Goal: Check status: Check status

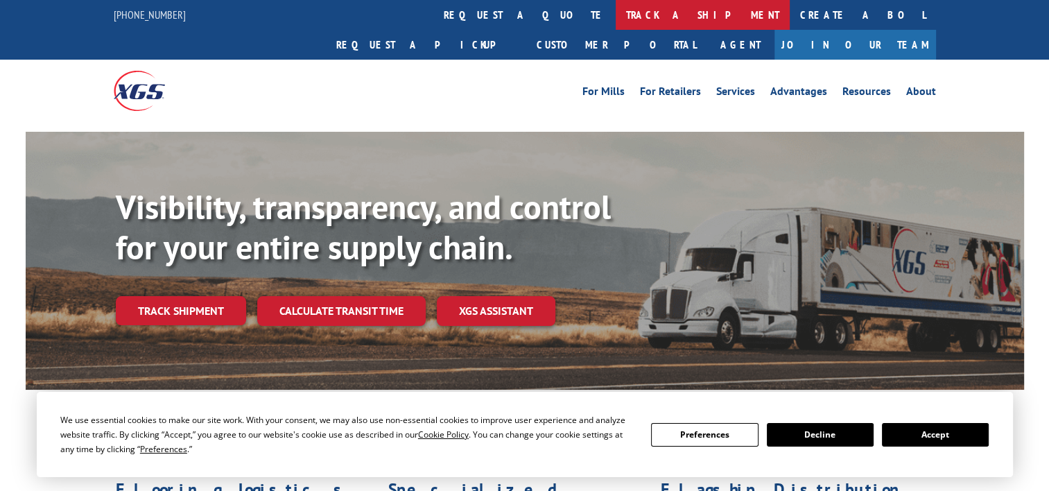
click at [616, 12] on link "track a shipment" at bounding box center [703, 15] width 174 height 30
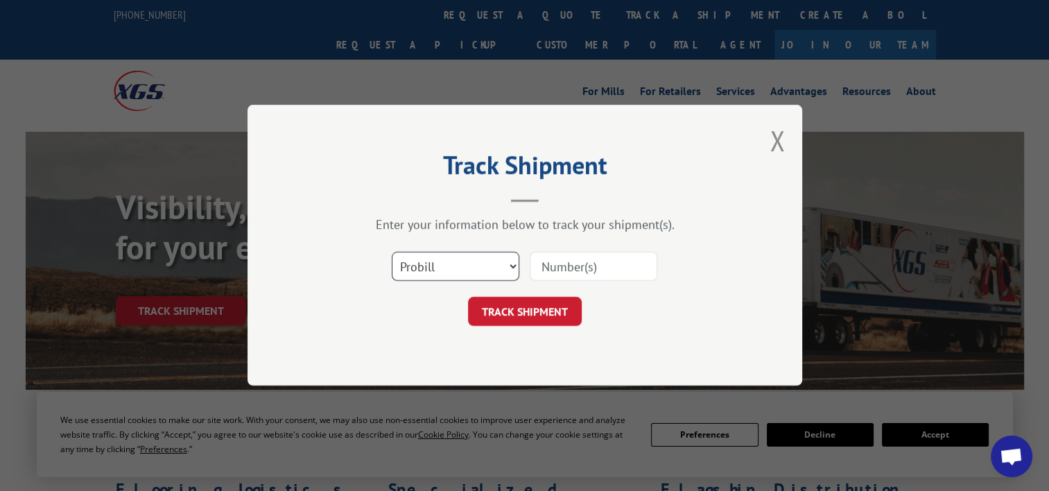
click at [479, 278] on select "Select category... Probill BOL PO" at bounding box center [456, 266] width 128 height 29
select select "bol"
click at [392, 253] on select "Select category... Probill BOL PO" at bounding box center [456, 266] width 128 height 29
click at [587, 258] on input at bounding box center [594, 266] width 128 height 29
paste input "0/08/25 2680 ABUTMENT ROAD FOREVERLAWN CINCINATTI BOL#: 744004"
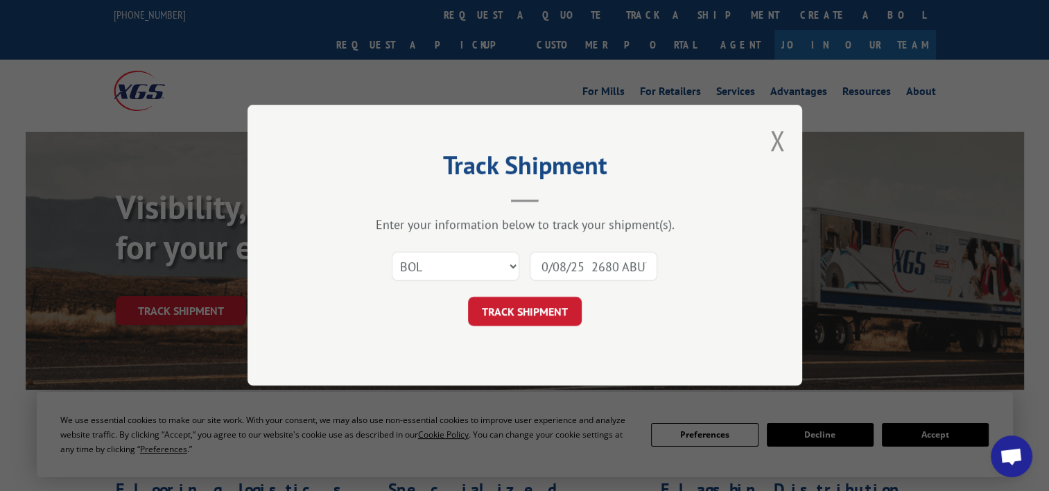
drag, startPoint x: 604, startPoint y: 266, endPoint x: 482, endPoint y: 266, distance: 122.1
click at [482, 266] on div "Select category... Probill BOL PO 0/08/25 2680 ABUTMENT ROAD FOREVERLAWN CINCIN…" at bounding box center [525, 267] width 416 height 46
type input "744004"
click at [524, 307] on button "TRACK SHIPMENT" at bounding box center [525, 312] width 114 height 29
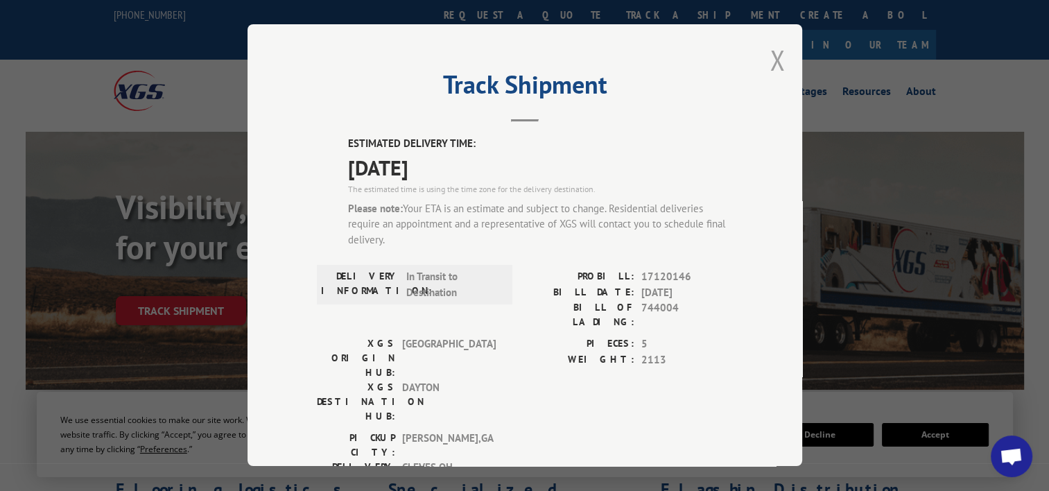
click at [770, 50] on button "Close modal" at bounding box center [777, 60] width 15 height 37
